Goal: Download file/media

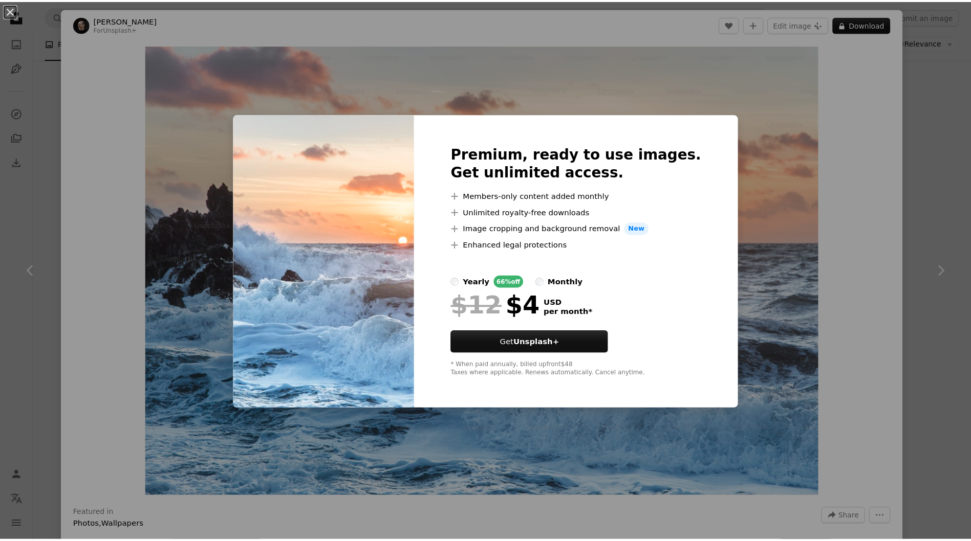
scroll to position [430, 0]
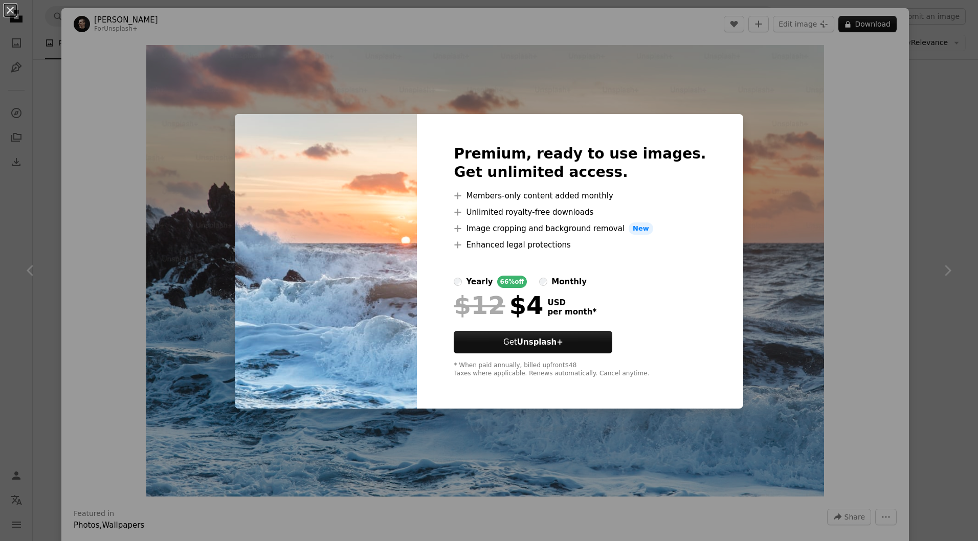
click at [184, 140] on div "An X shape Premium, ready to use images. Get unlimited access. A plus sign Memb…" at bounding box center [489, 270] width 978 height 541
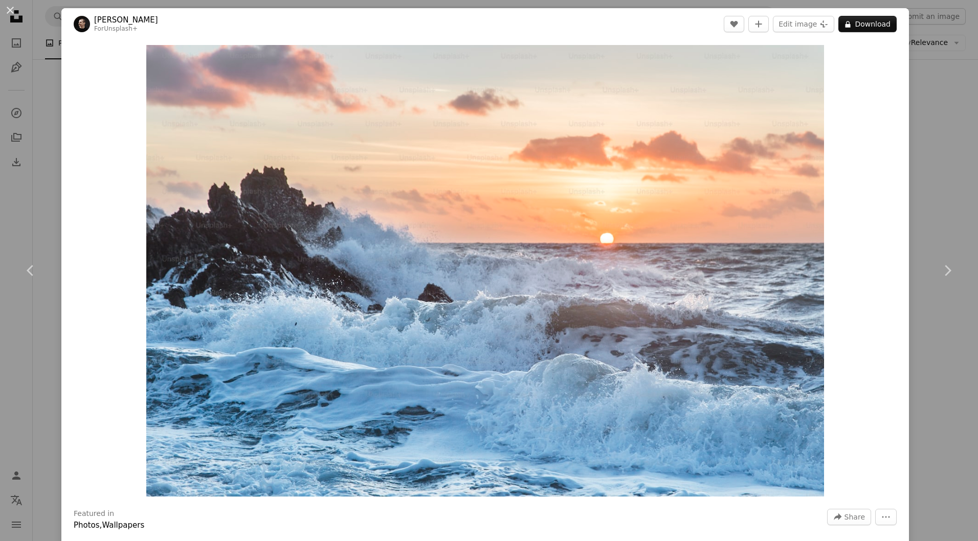
click at [39, 206] on div "An X shape Chevron left Chevron right [PERSON_NAME] For Unsplash+ A heart A plu…" at bounding box center [489, 270] width 978 height 541
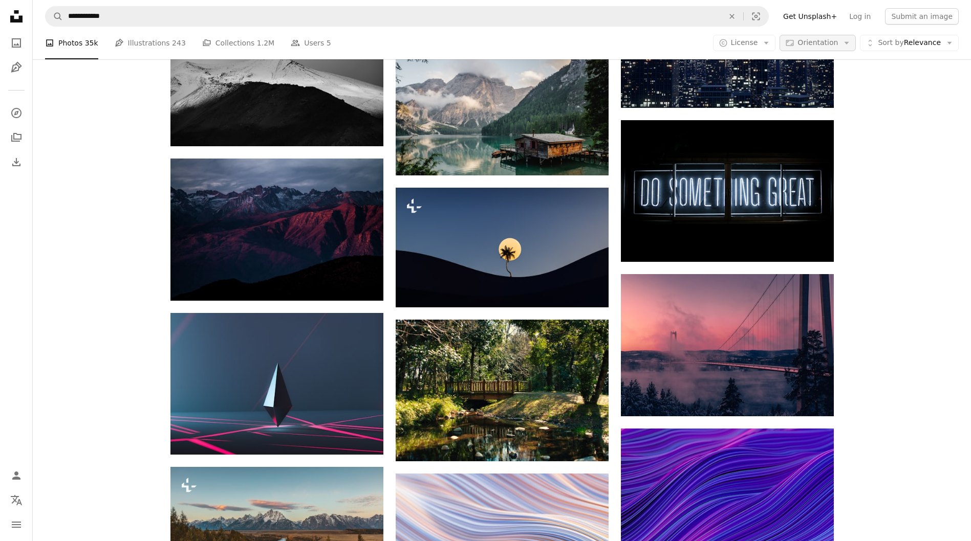
scroll to position [614, 0]
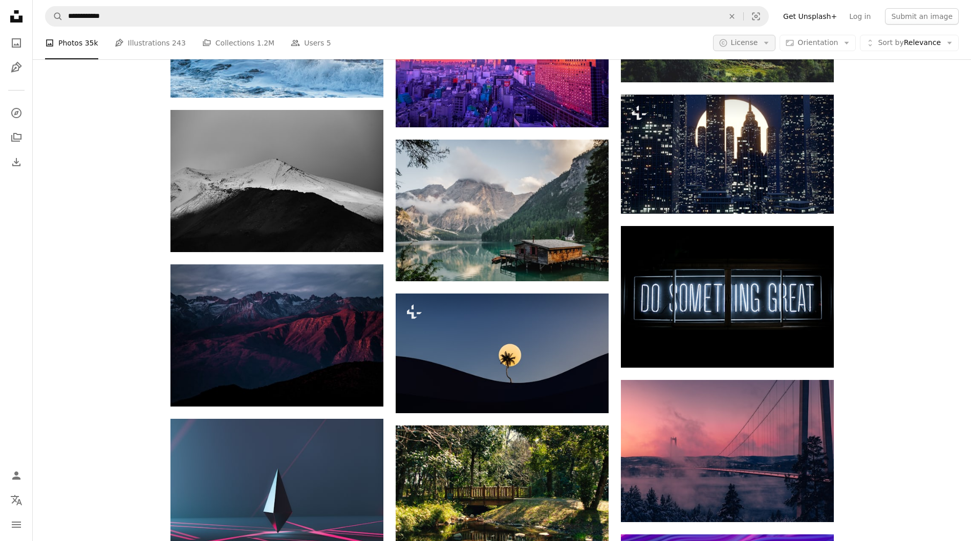
click at [758, 43] on span "License" at bounding box center [744, 42] width 27 height 8
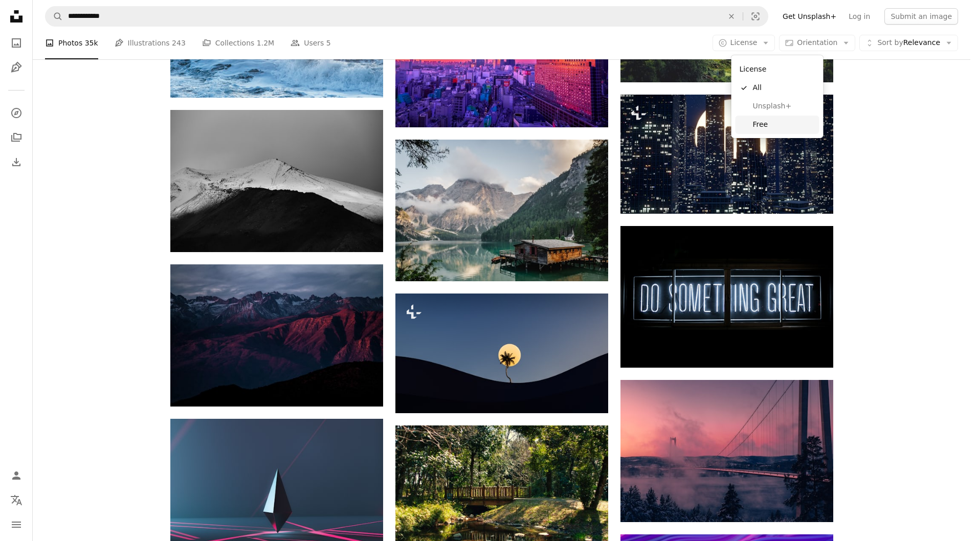
click at [771, 126] on span "Free" at bounding box center [784, 125] width 62 height 10
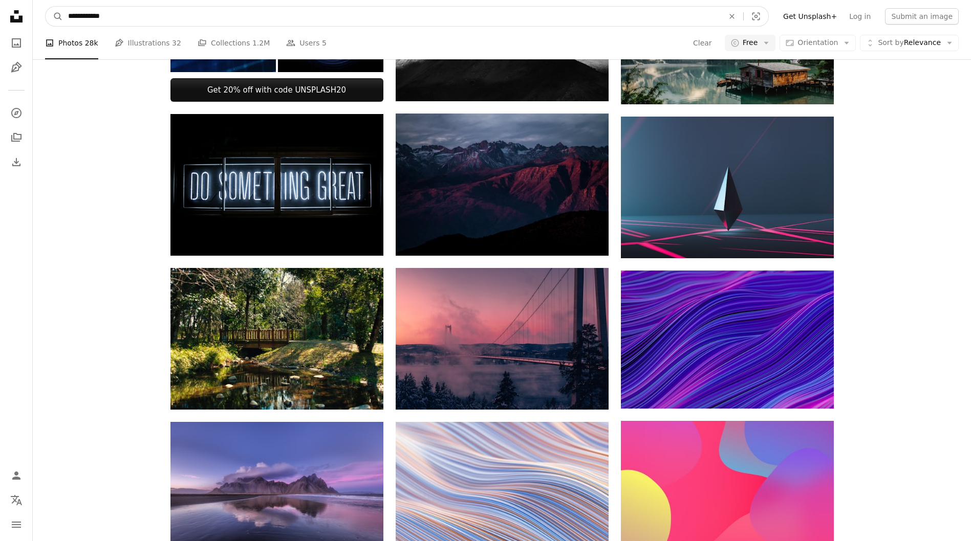
click at [129, 13] on input "**********" at bounding box center [392, 16] width 658 height 19
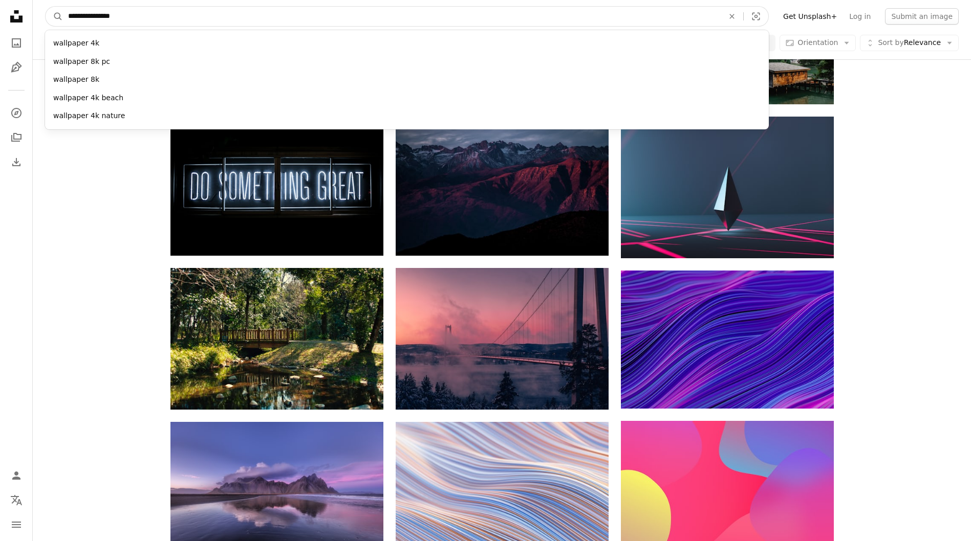
type input "**********"
click at [46, 7] on button "A magnifying glass" at bounding box center [54, 16] width 17 height 19
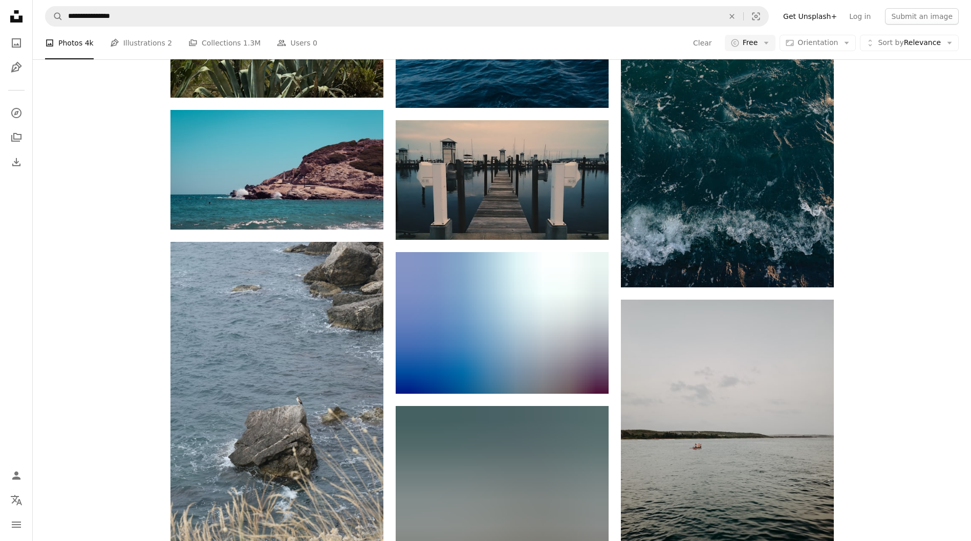
scroll to position [1596, 0]
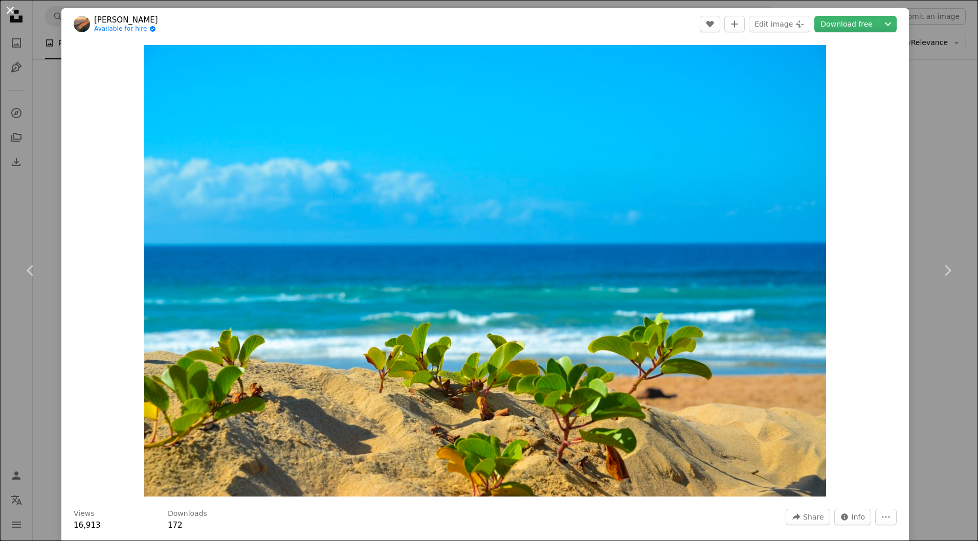
click at [12, 9] on button "An X shape" at bounding box center [10, 10] width 12 height 12
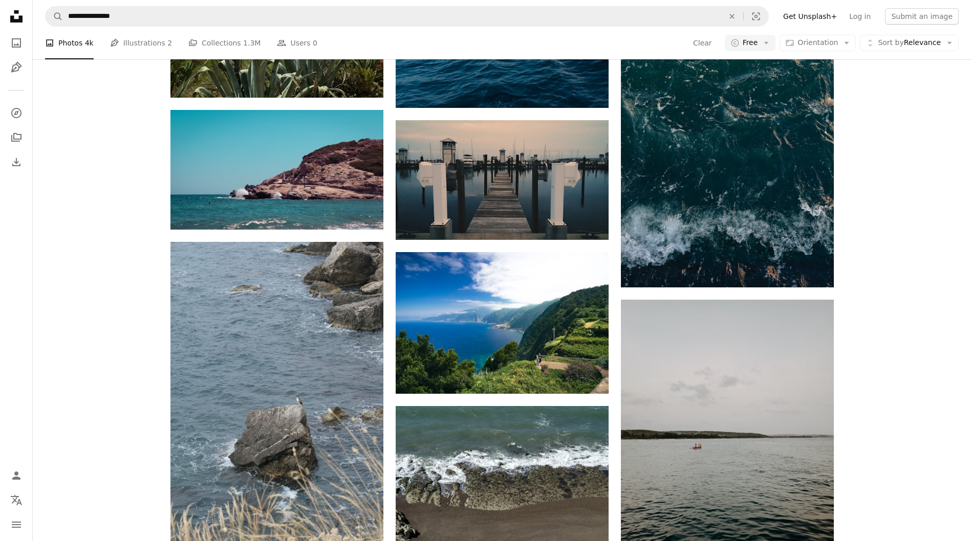
scroll to position [12267, 0]
